Goal: Task Accomplishment & Management: Complete application form

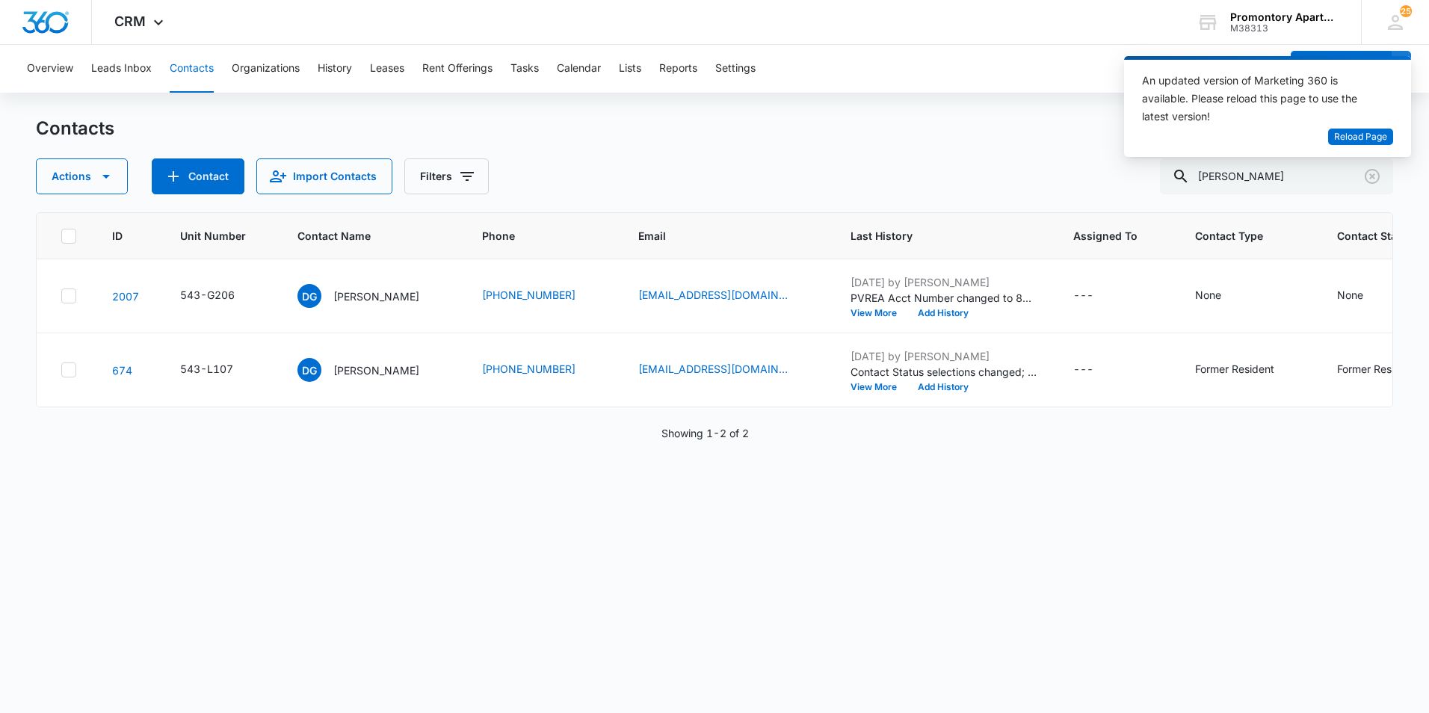
scroll to position [0, 22]
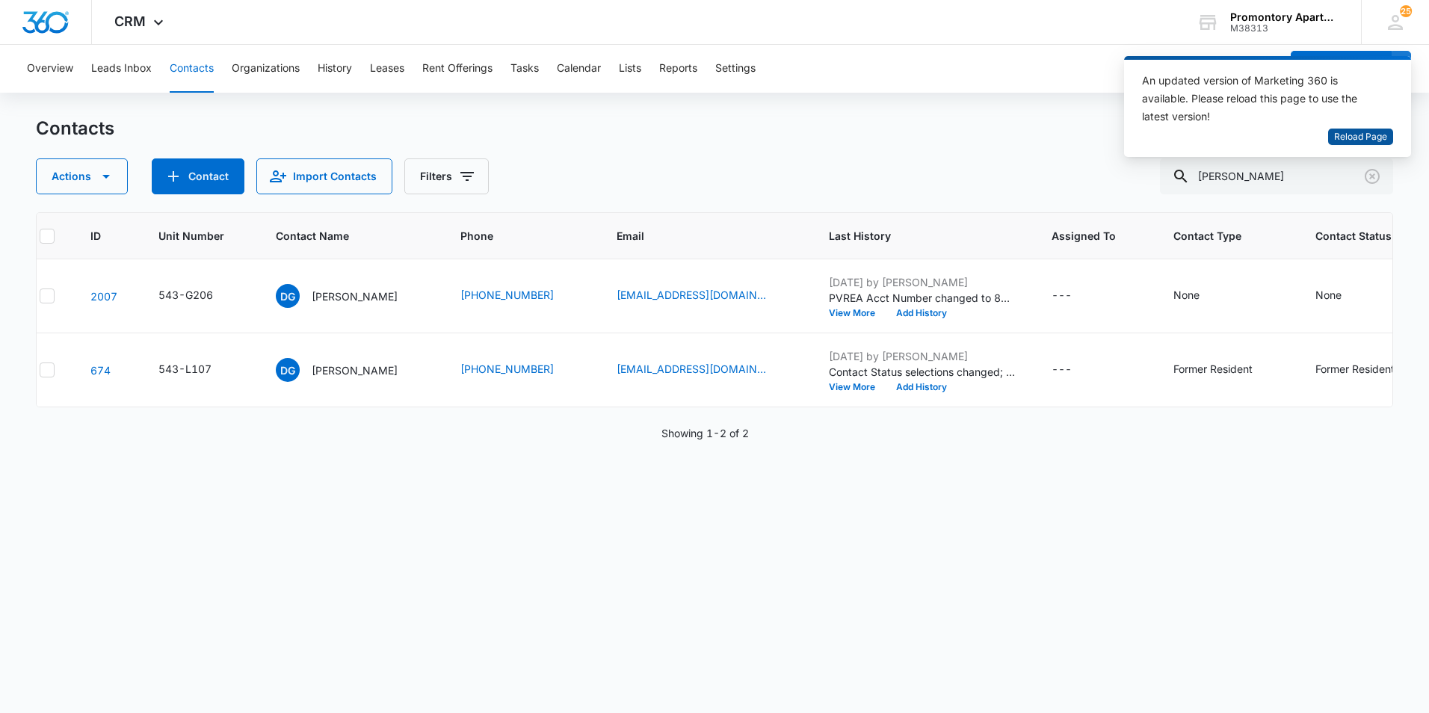
click at [1347, 142] on span "Reload Page" at bounding box center [1360, 137] width 53 height 14
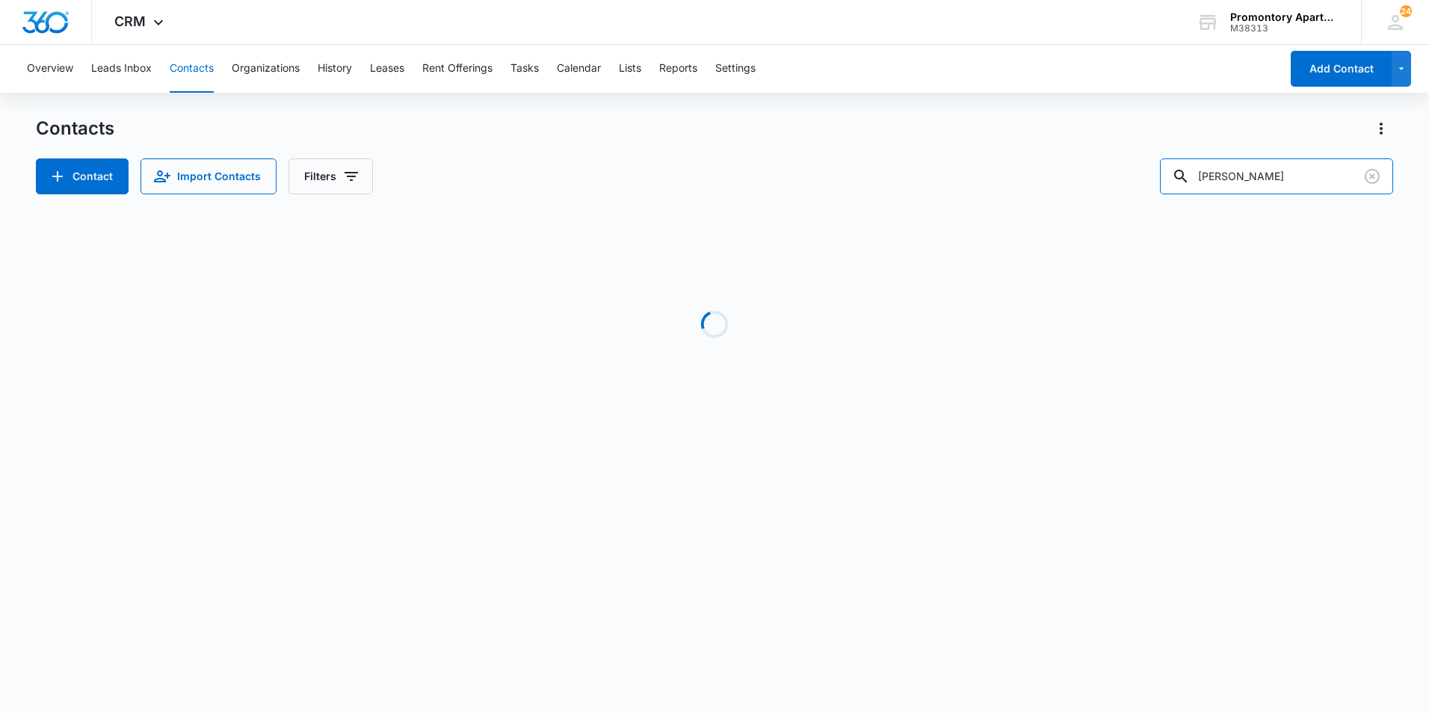
drag, startPoint x: 1256, startPoint y: 176, endPoint x: 1163, endPoint y: 165, distance: 93.3
click at [1174, 176] on input "[PERSON_NAME]" at bounding box center [1276, 176] width 233 height 36
type input "o303"
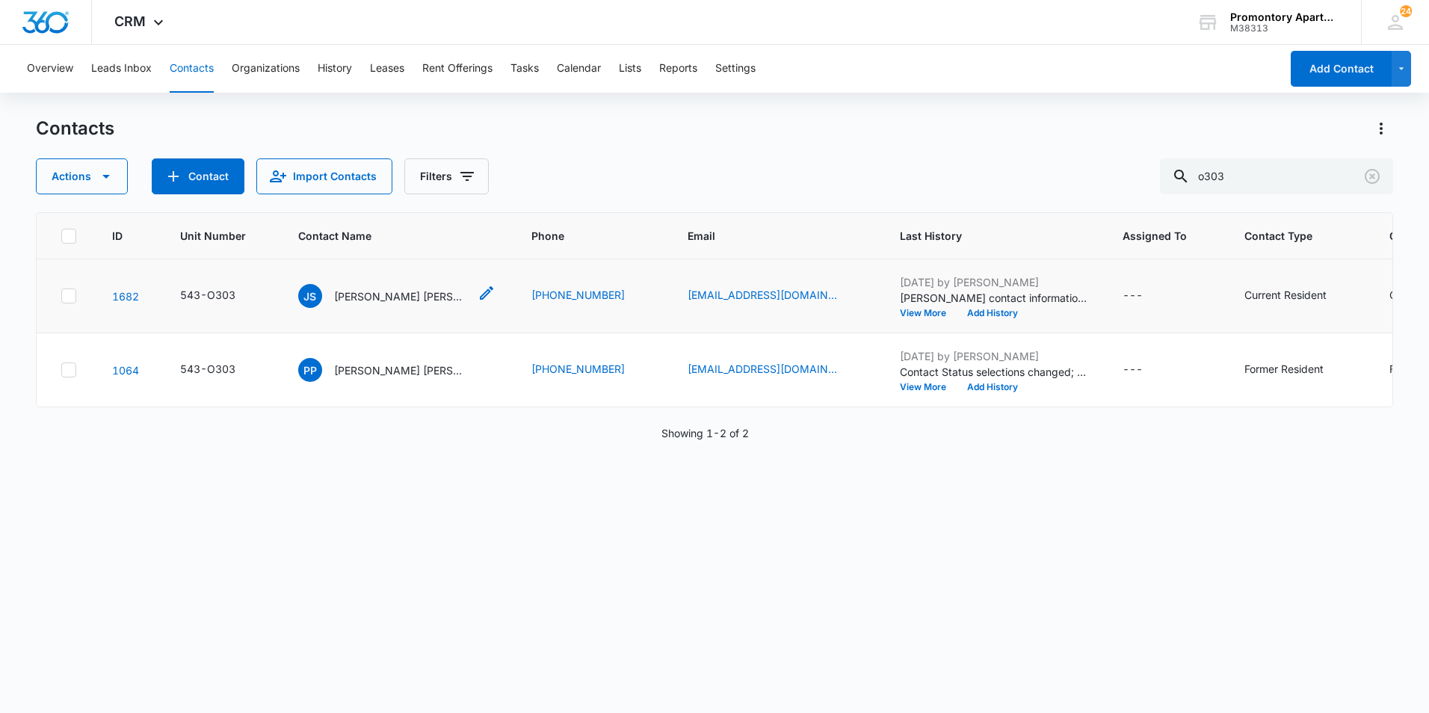
click at [398, 290] on p "[PERSON_NAME] [PERSON_NAME] & [PERSON_NAME]" at bounding box center [401, 296] width 135 height 16
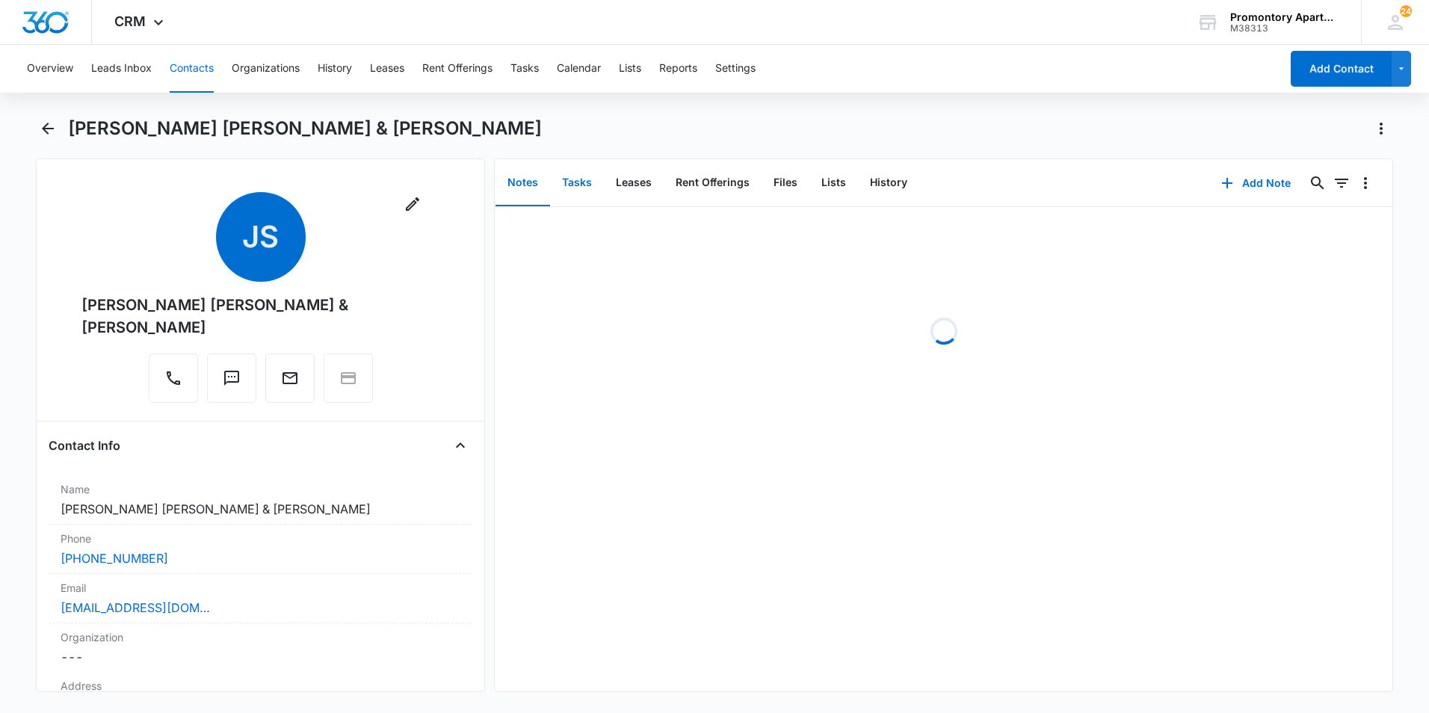
click at [587, 183] on button "Tasks" at bounding box center [577, 183] width 54 height 46
click at [1244, 186] on button "Add Task" at bounding box center [1256, 183] width 99 height 36
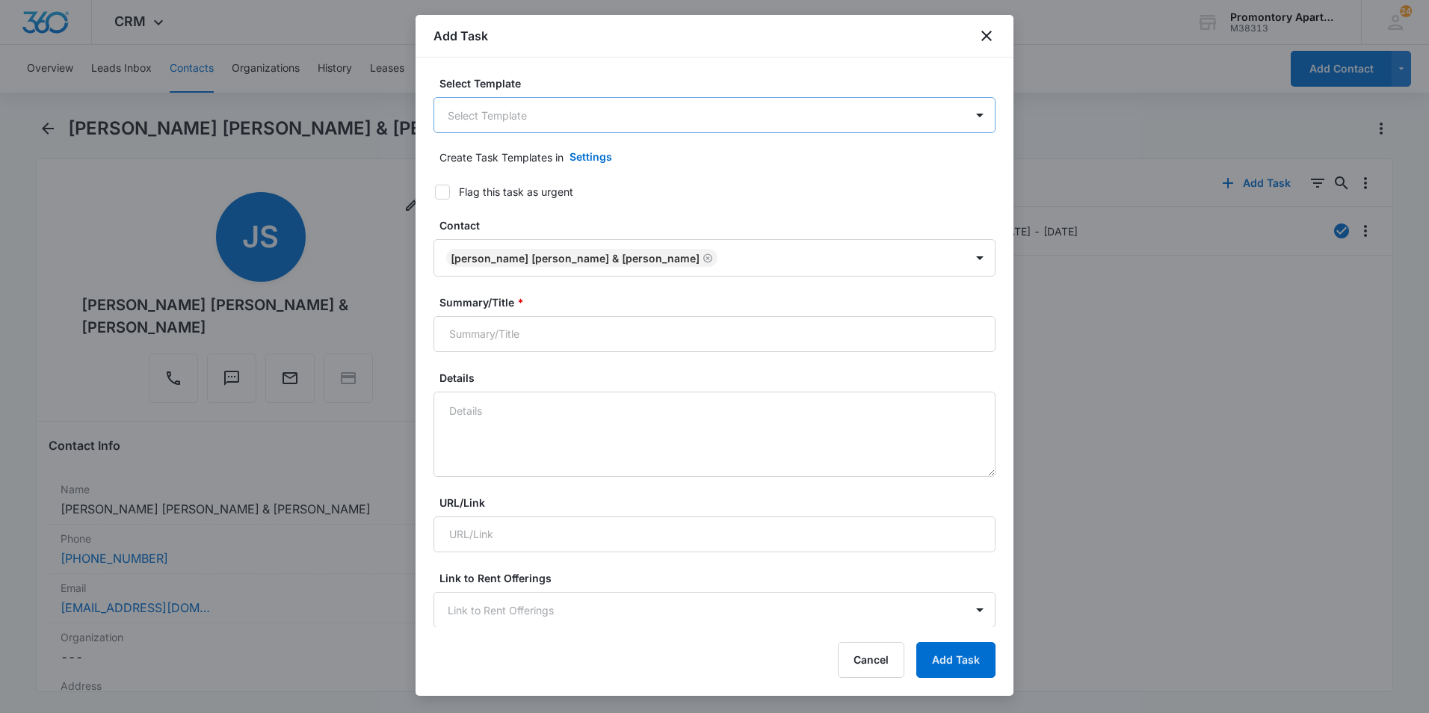
click at [574, 121] on body "CRM Apps Reputation Websites Forms CRM Email Social Content Ads Intelligence Fi…" at bounding box center [714, 356] width 1429 height 713
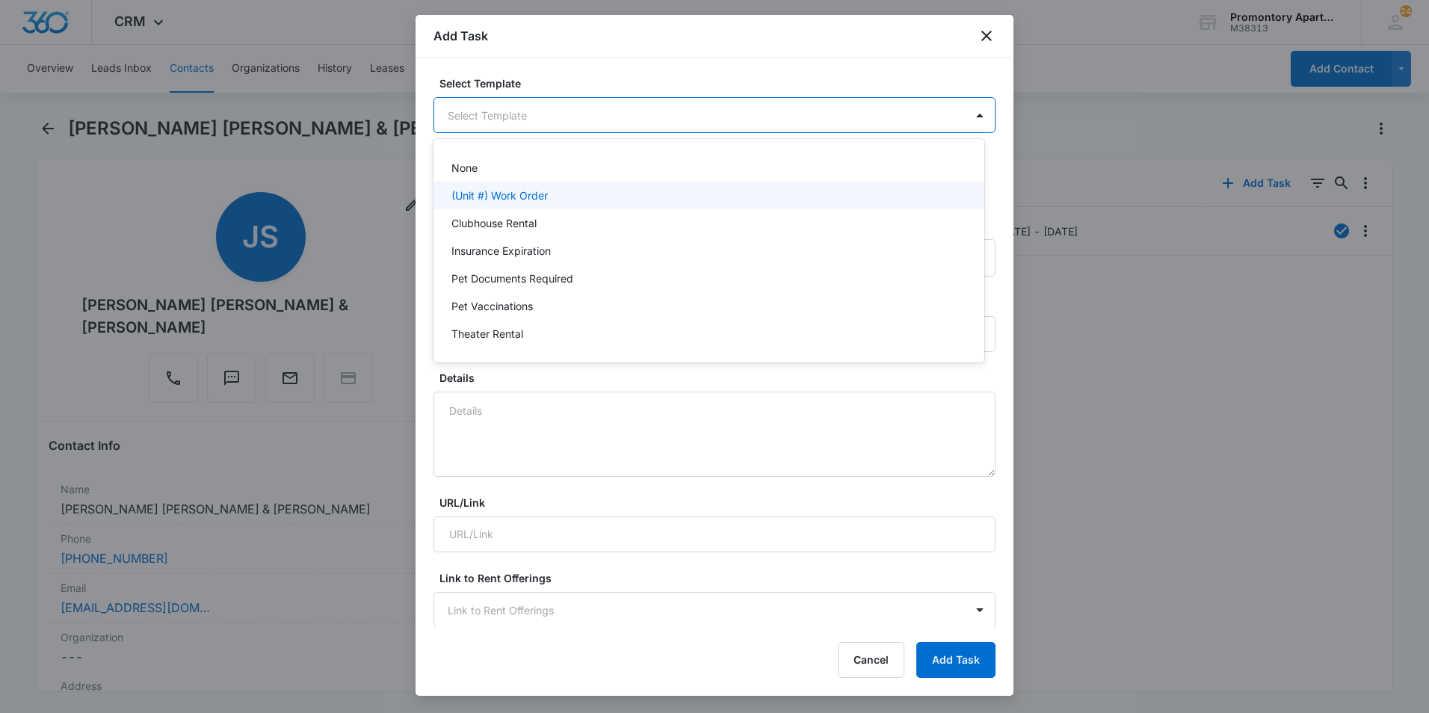
click at [559, 196] on div "(Unit #) Work Order" at bounding box center [707, 196] width 512 height 16
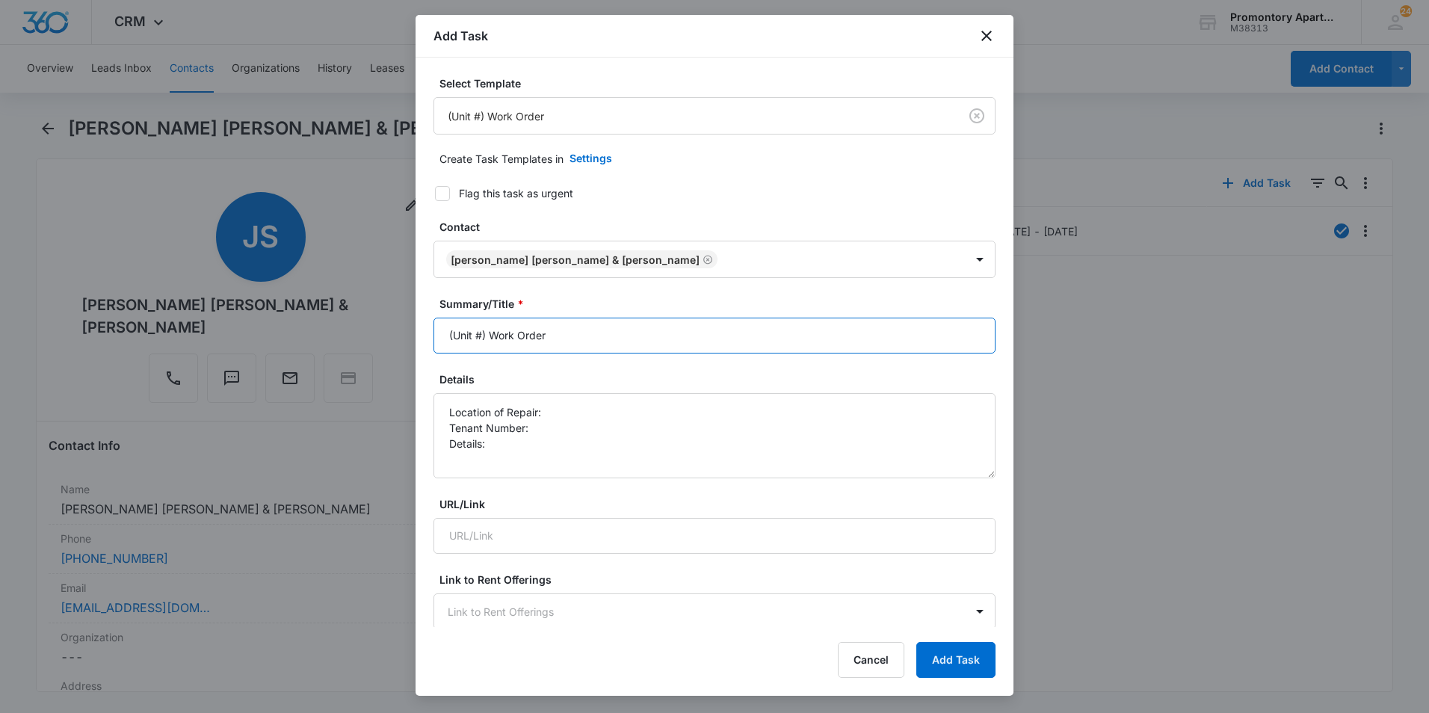
click at [483, 327] on input "(Unit #) Work Order" at bounding box center [714, 336] width 562 height 36
type input "(Unit #O303) Work Order"
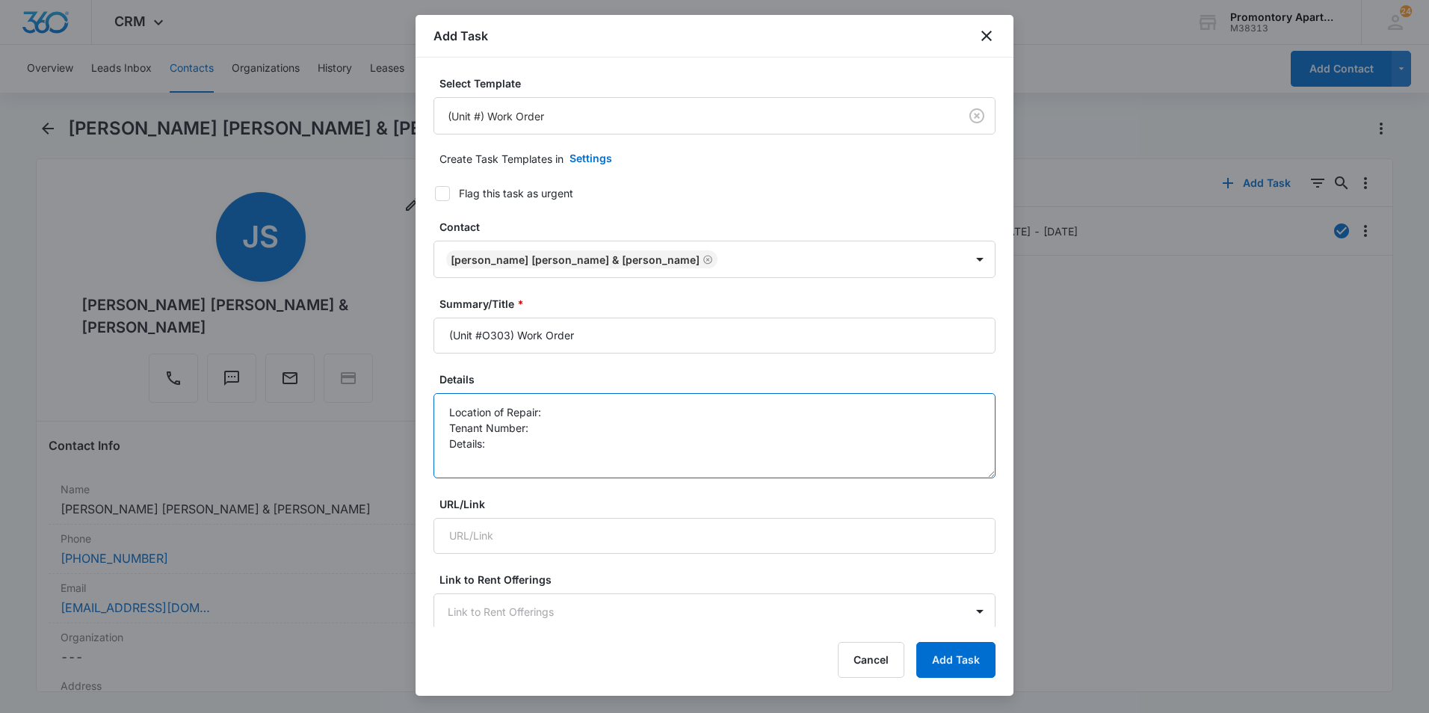
click at [572, 408] on textarea "Location of Repair: Tenant Number: Details:" at bounding box center [714, 435] width 562 height 85
click at [543, 443] on textarea "Location of Repair: Kitchen Sink Tenant Number: Details:" at bounding box center [714, 435] width 562 height 85
click at [545, 430] on textarea "Location of Repair: Kitchen Sink Tenant Number: Details: Bad smell, not drainin…" at bounding box center [714, 435] width 562 height 85
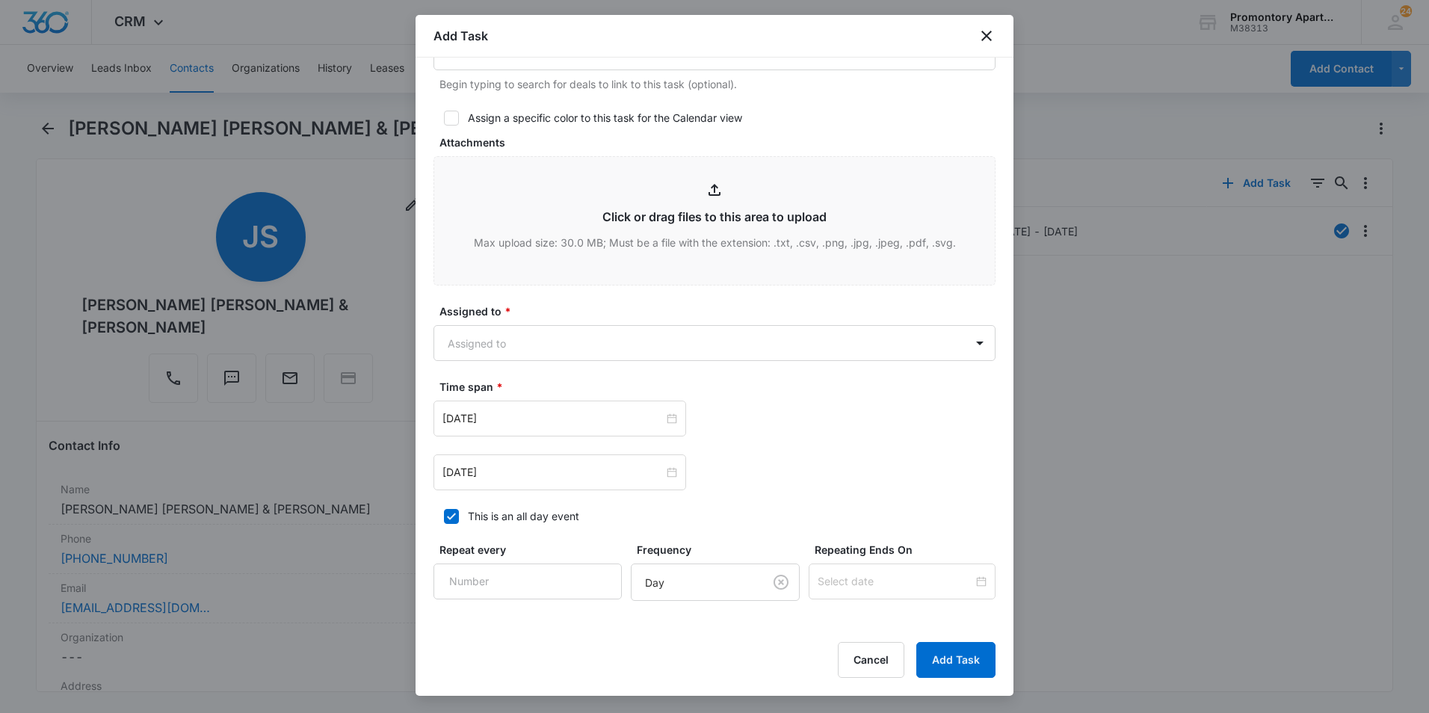
scroll to position [673, 0]
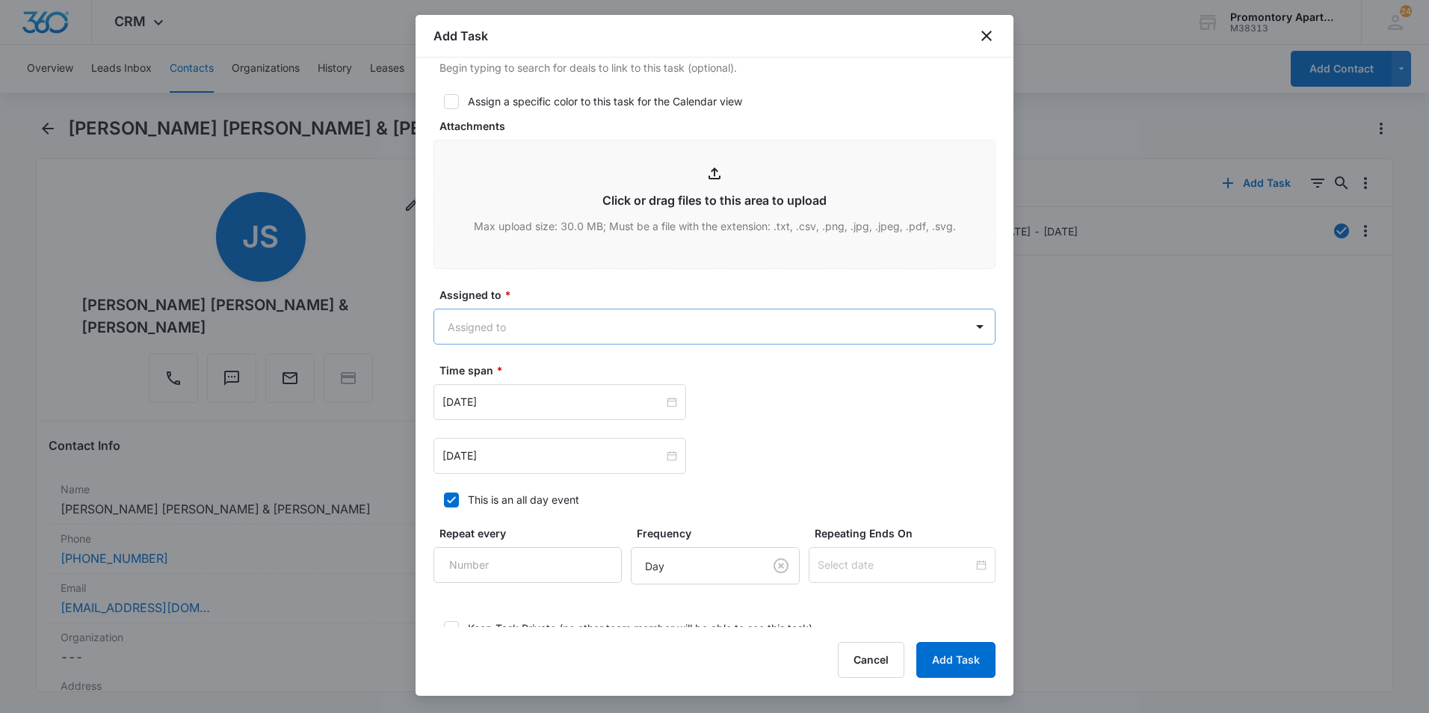
type textarea "Location of Repair: Kitchen Sink Tenant Number:[PHONE_NUMBER] Details: Bad smel…"
click at [771, 326] on body "CRM Apps Reputation Websites Forms CRM Email Social Content Ads Intelligence Fi…" at bounding box center [714, 356] width 1429 height 713
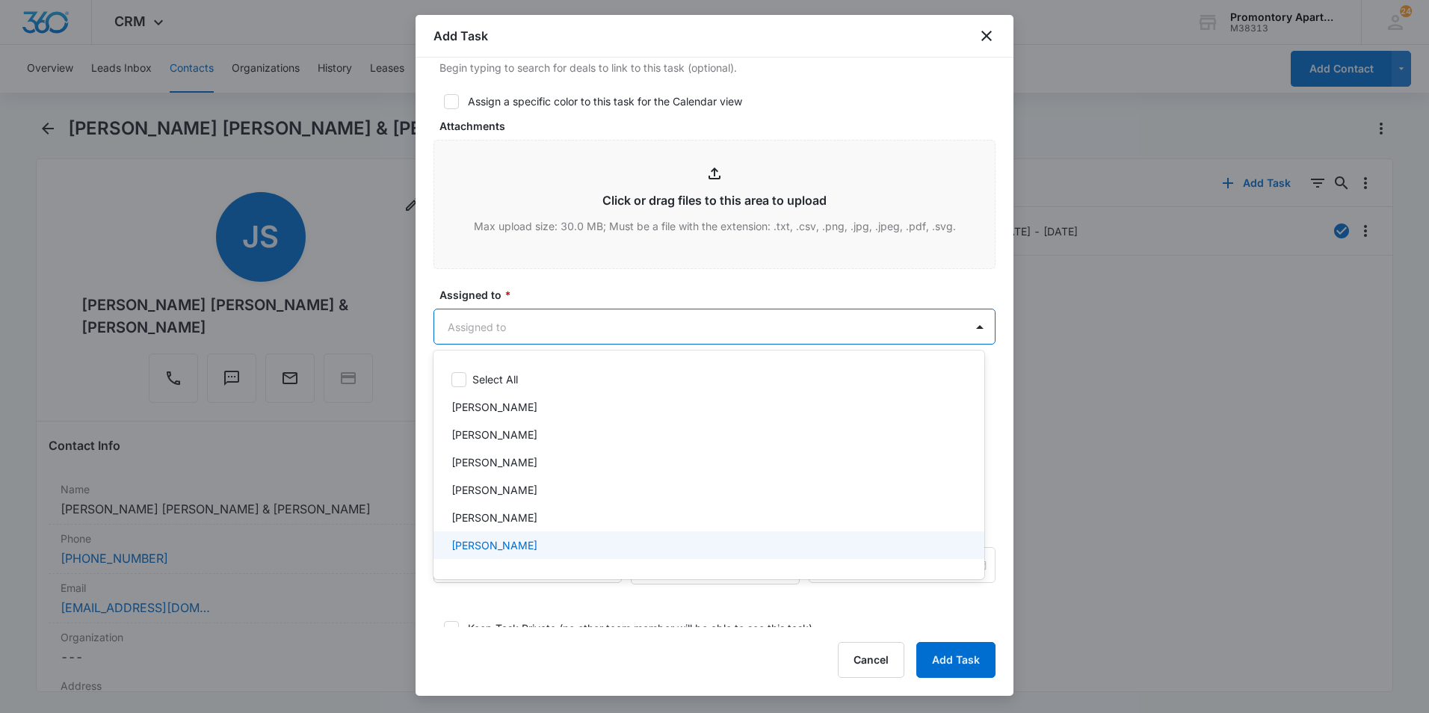
click at [596, 558] on div "[PERSON_NAME]" at bounding box center [708, 545] width 551 height 28
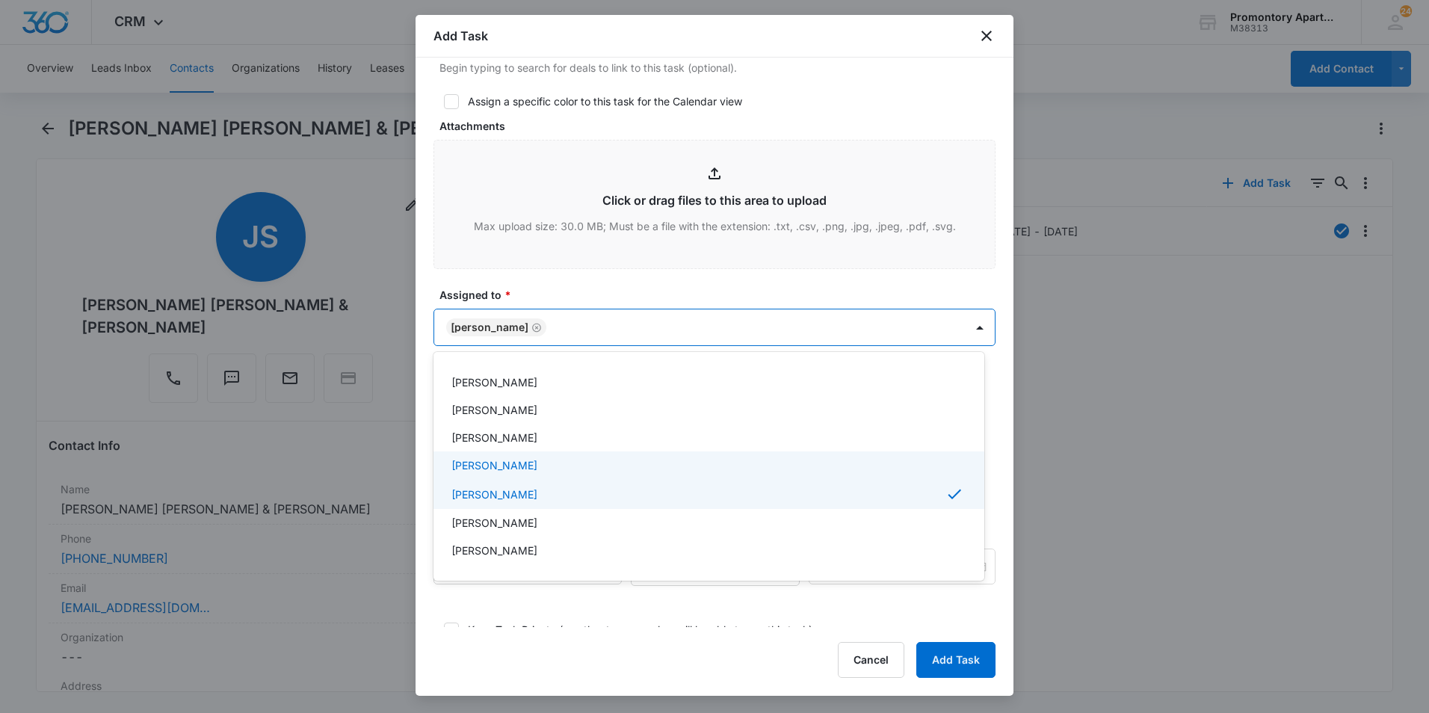
scroll to position [75, 0]
click at [577, 498] on div "[PERSON_NAME]" at bounding box center [707, 502] width 512 height 16
click at [666, 291] on div at bounding box center [714, 356] width 1429 height 713
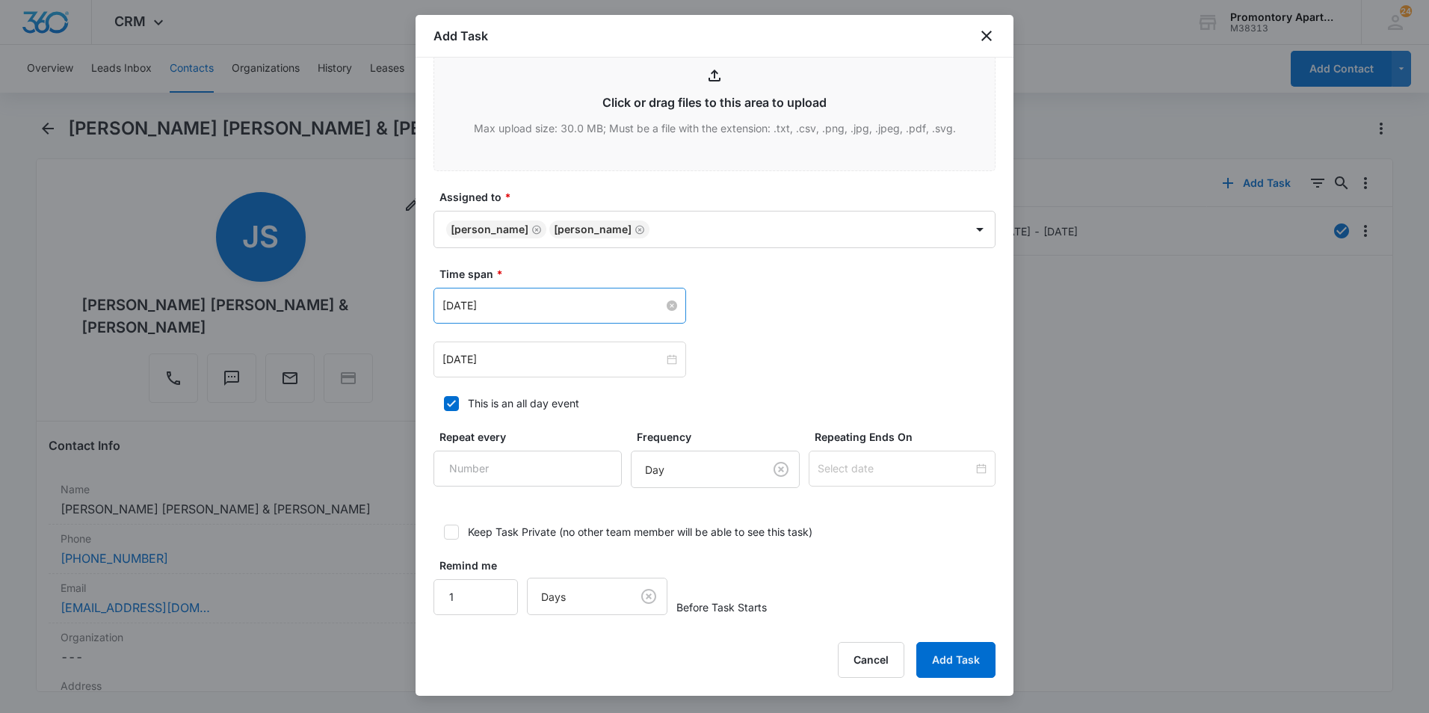
scroll to position [776, 0]
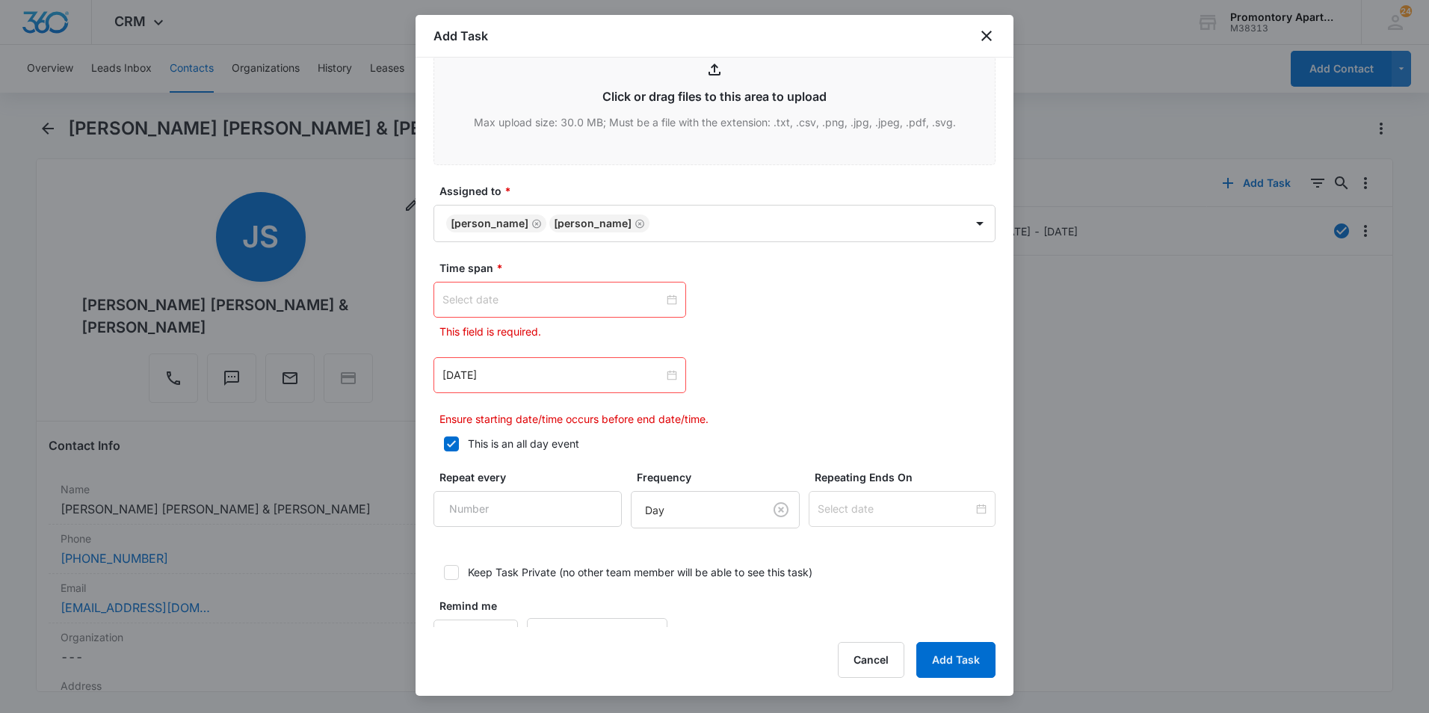
click at [664, 298] on div at bounding box center [559, 299] width 235 height 16
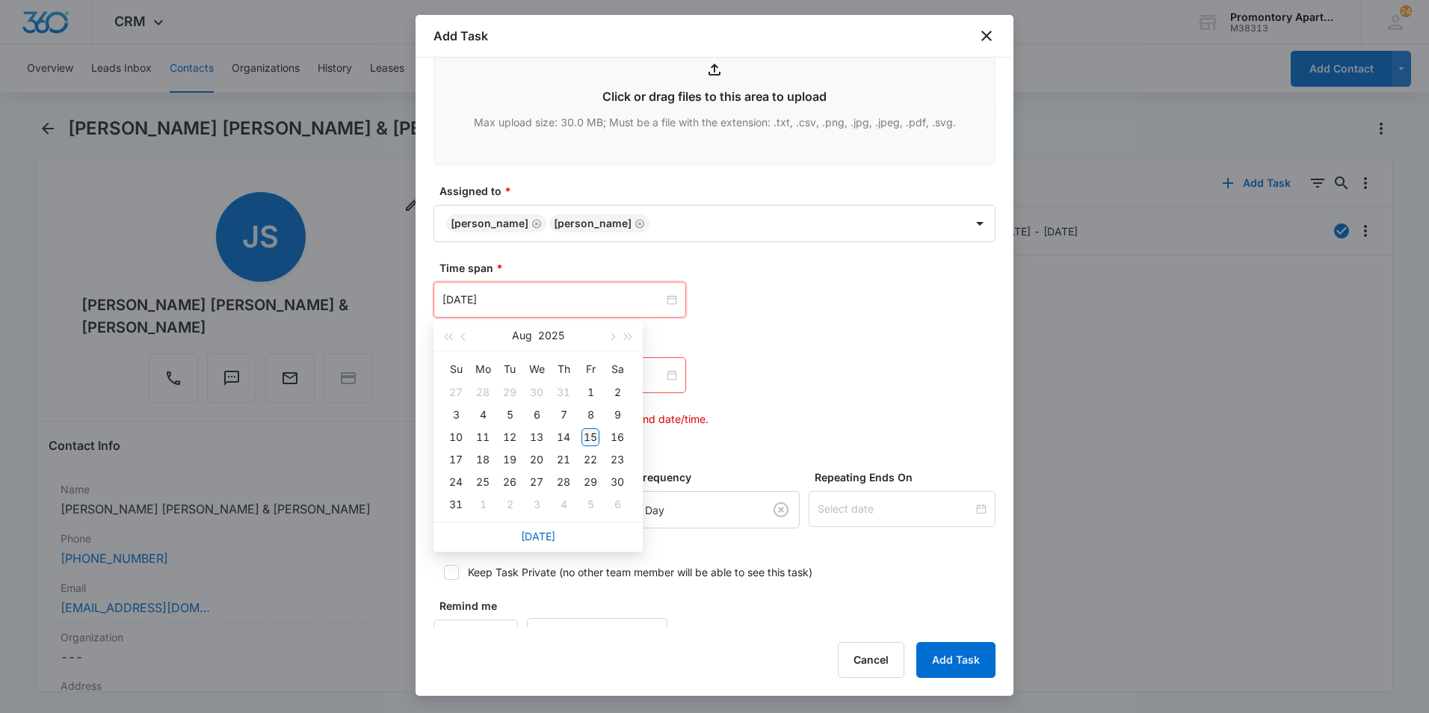
type input "[DATE]"
click at [593, 434] on div "15" at bounding box center [590, 437] width 18 height 18
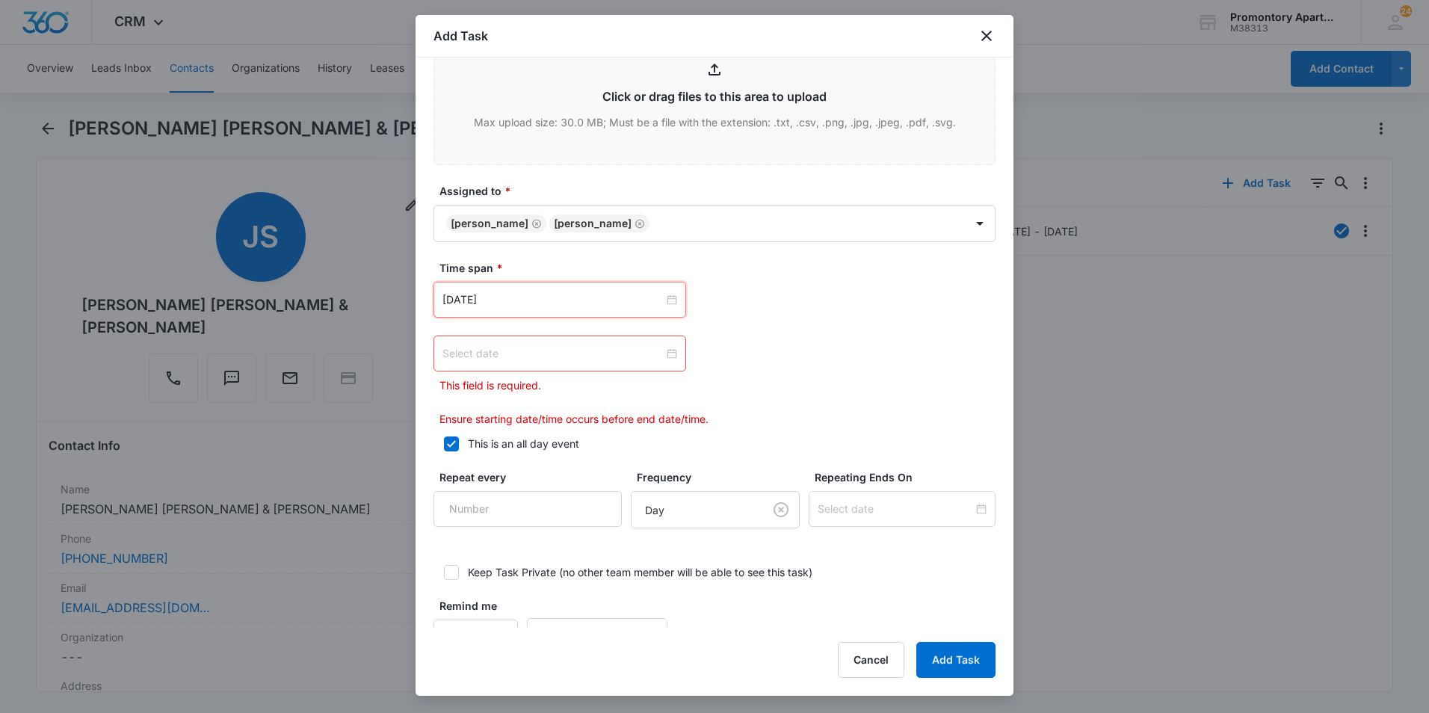
click at [662, 356] on div at bounding box center [559, 353] width 235 height 16
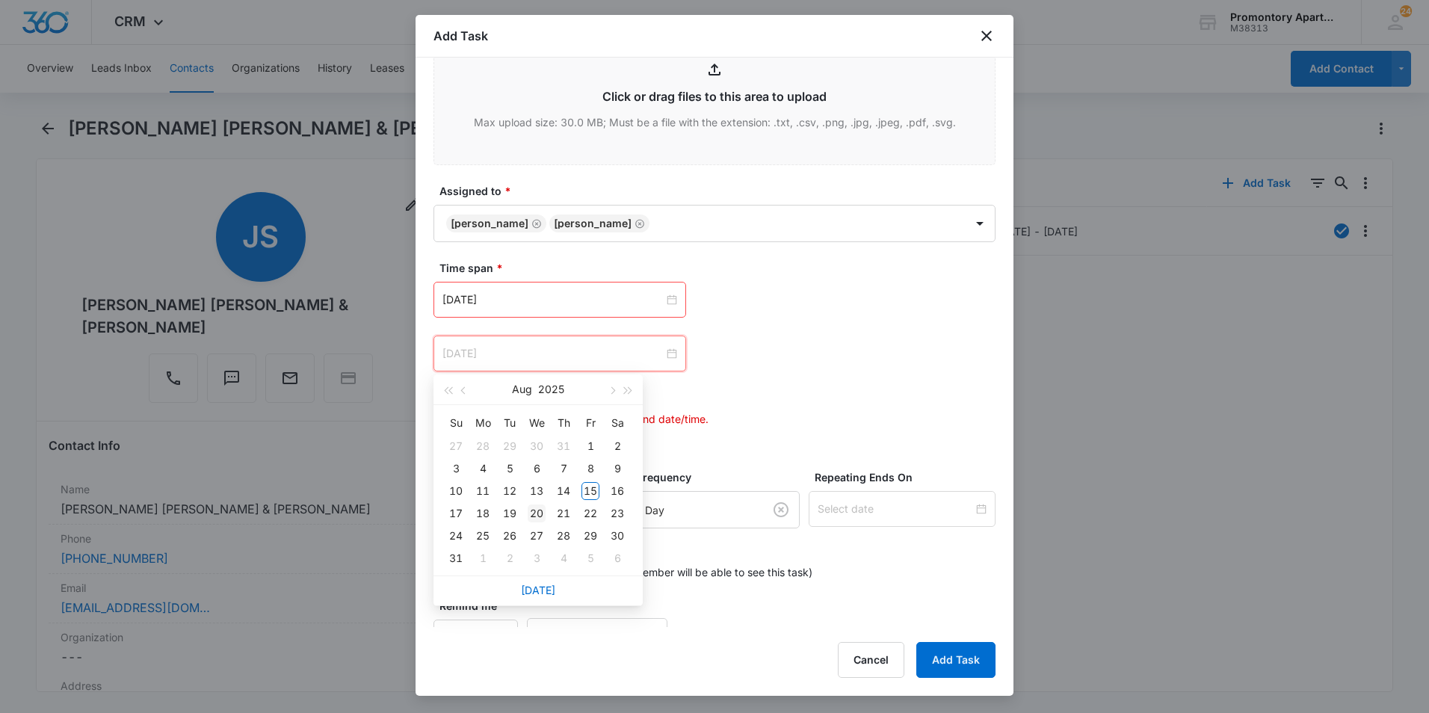
type input "[DATE]"
click at [539, 516] on div "20" at bounding box center [537, 513] width 18 height 18
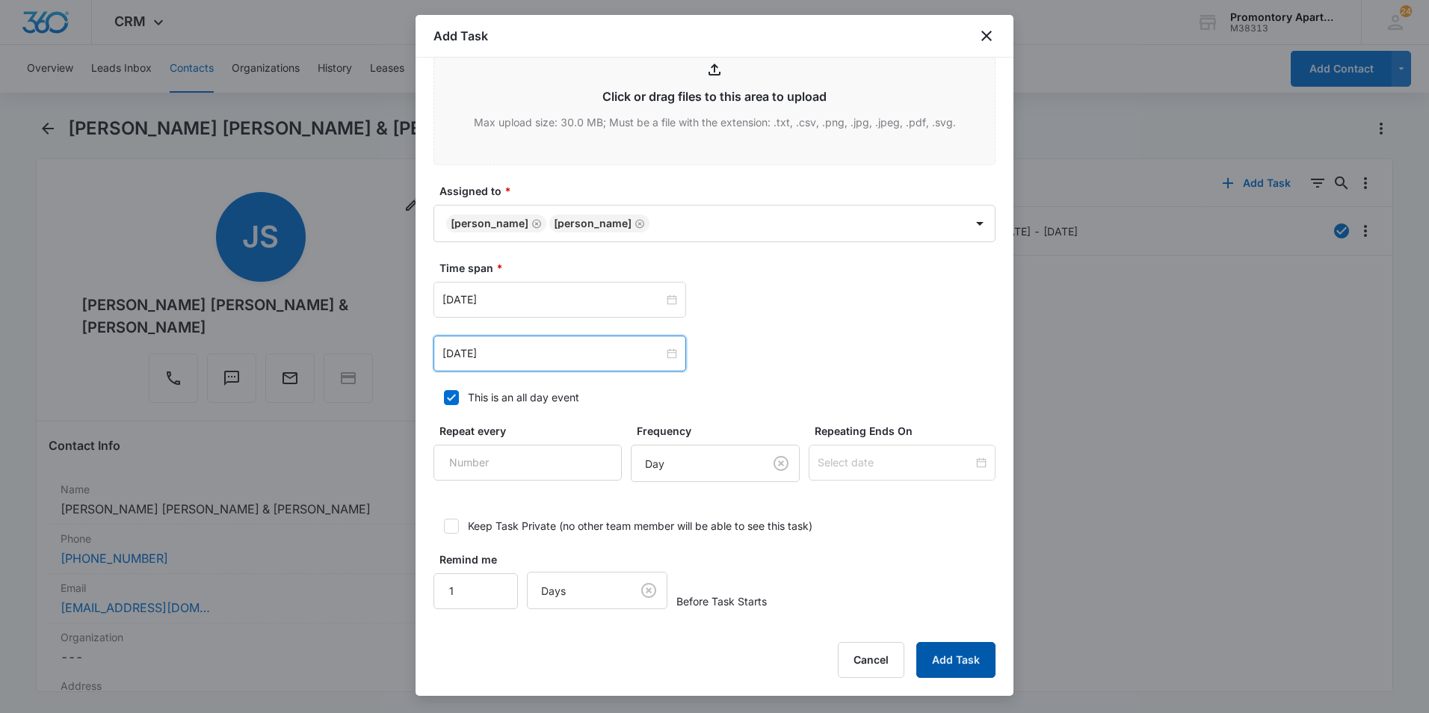
click at [951, 664] on button "Add Task" at bounding box center [955, 660] width 79 height 36
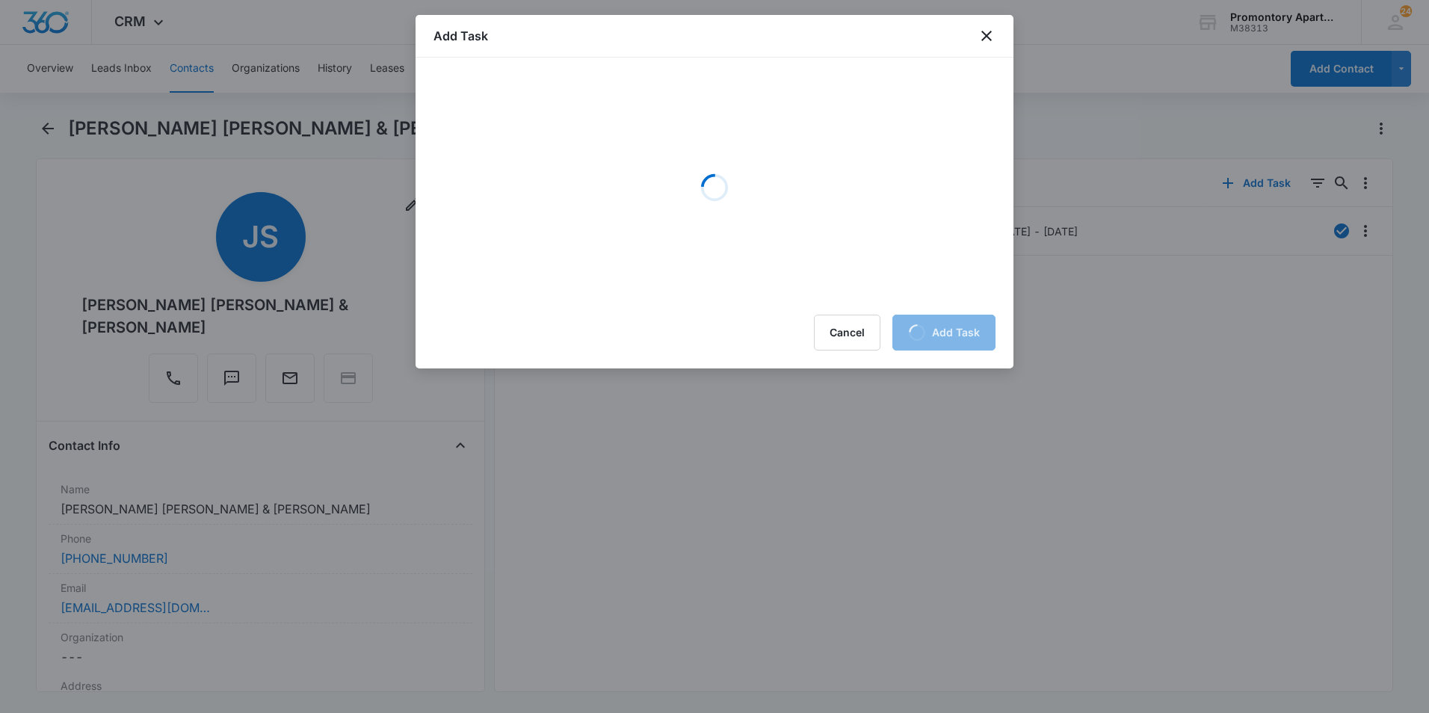
scroll to position [0, 0]
